Goal: Information Seeking & Learning: Learn about a topic

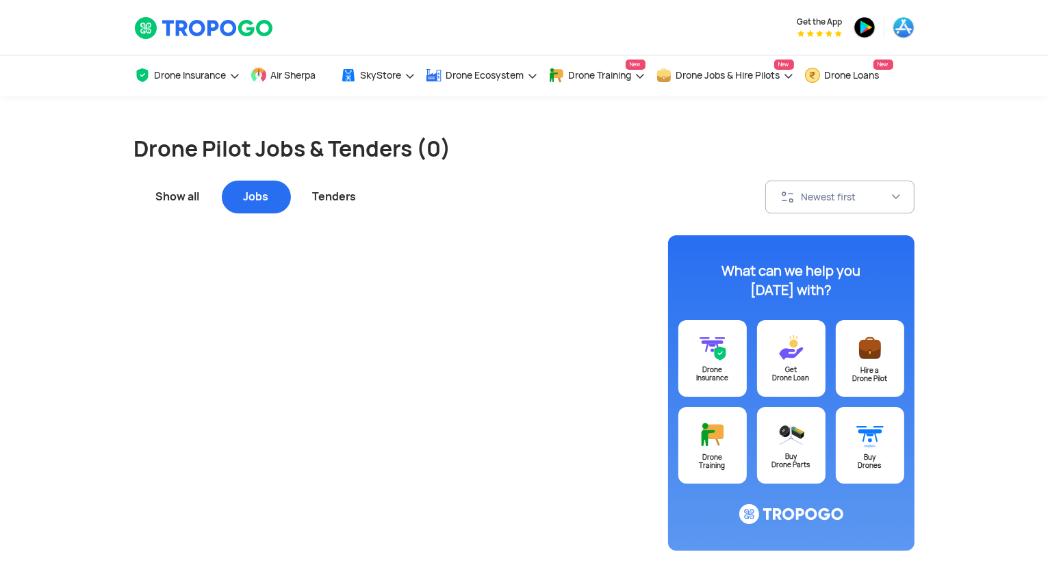
click at [257, 194] on div "Jobs" at bounding box center [256, 197] width 69 height 33
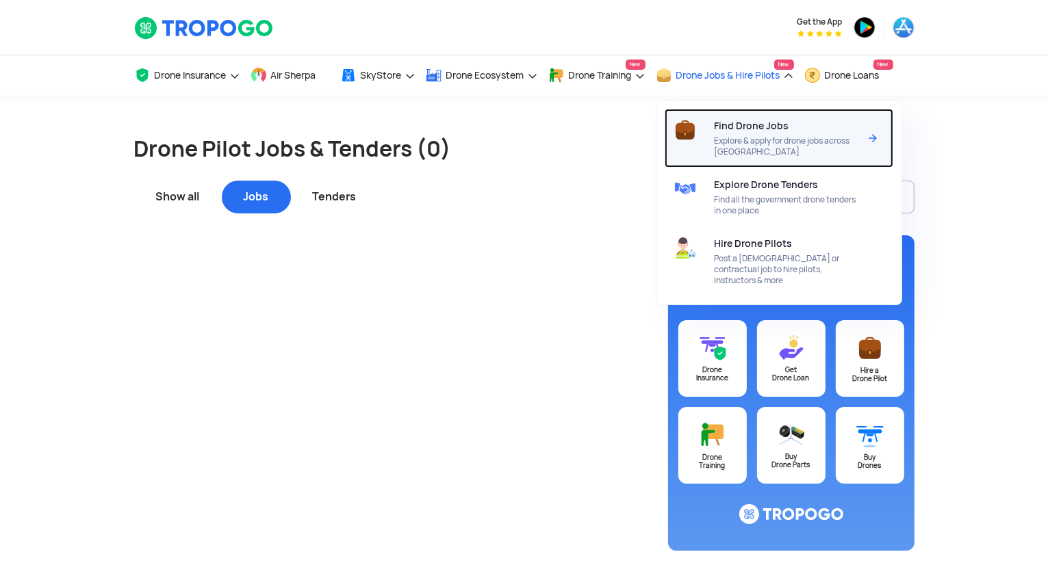
click at [774, 139] on span "Explore & apply for drone jobs across [GEOGRAPHIC_DATA]" at bounding box center [787, 147] width 144 height 22
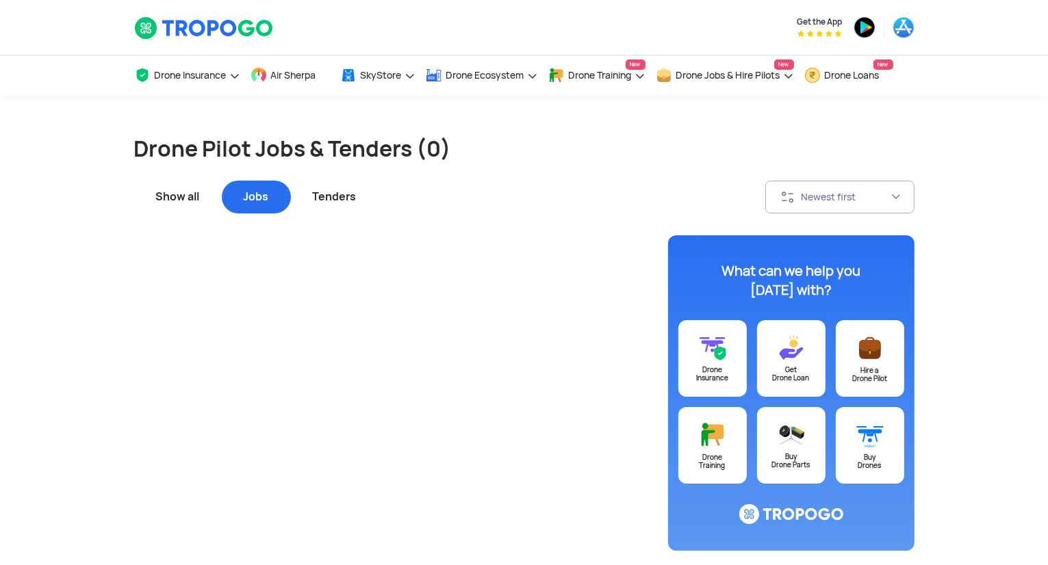
click at [335, 211] on div "Tenders" at bounding box center [335, 197] width 88 height 33
click at [261, 192] on div "Jobs" at bounding box center [256, 197] width 69 height 33
click at [190, 190] on div "Show all" at bounding box center [178, 197] width 88 height 33
